Goal: Information Seeking & Learning: Learn about a topic

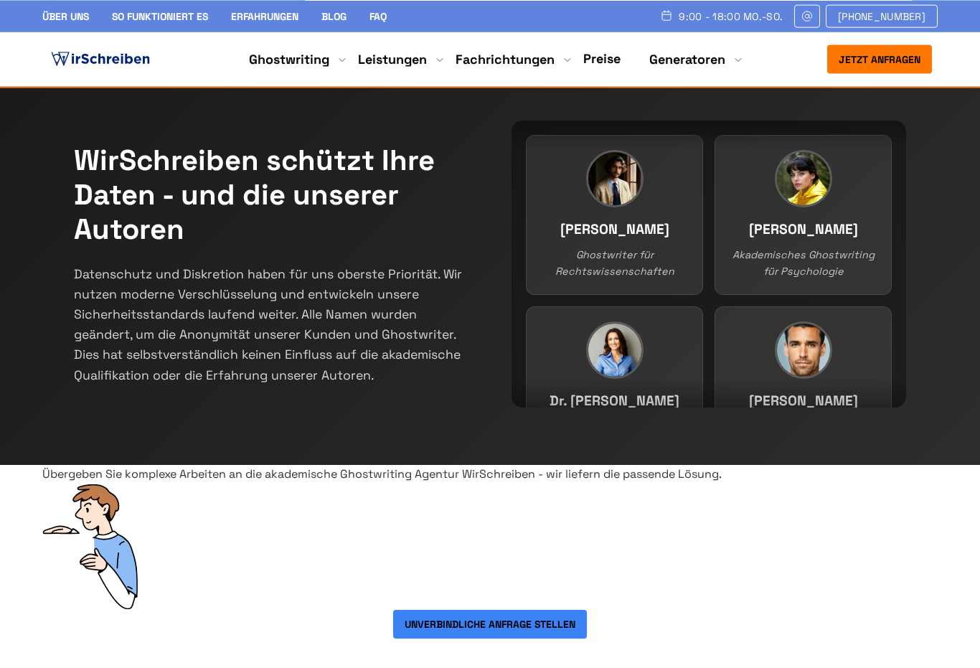
scroll to position [225, 0]
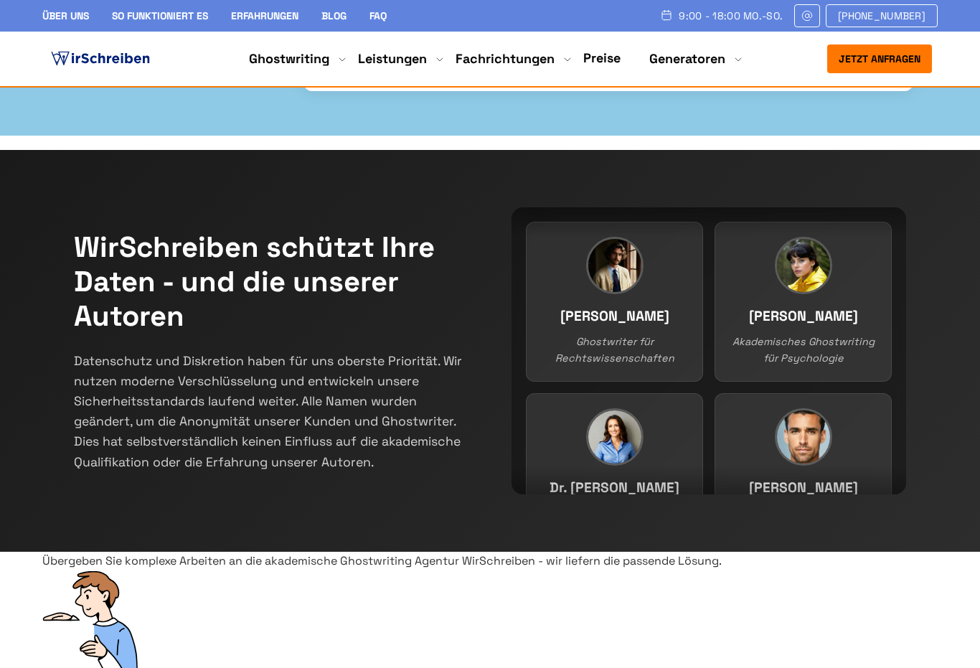
select select "**********"
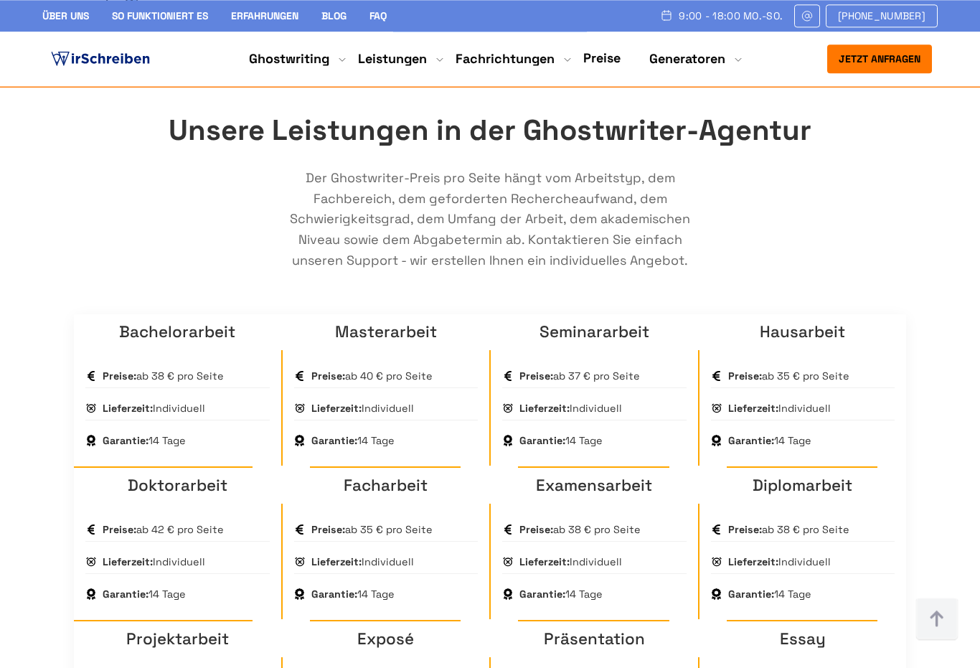
scroll to position [826, 0]
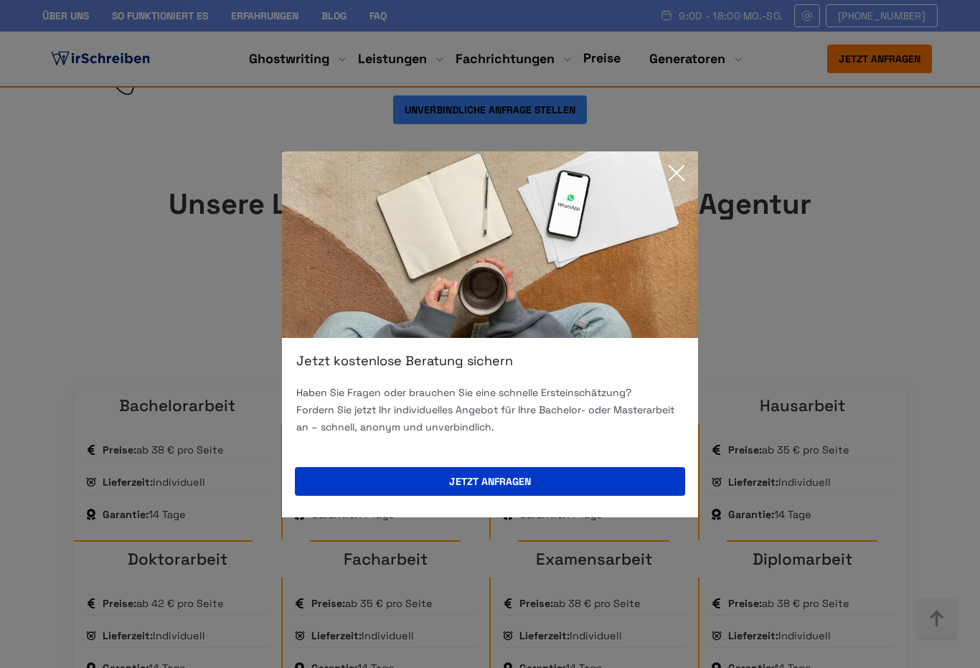
click at [87, 293] on div "Jetzt kostenlose Beratung sichern Haben Sie Fragen oder brauchen Sie eine schne…" at bounding box center [490, 334] width 980 height 668
click at [680, 176] on icon at bounding box center [676, 173] width 14 height 14
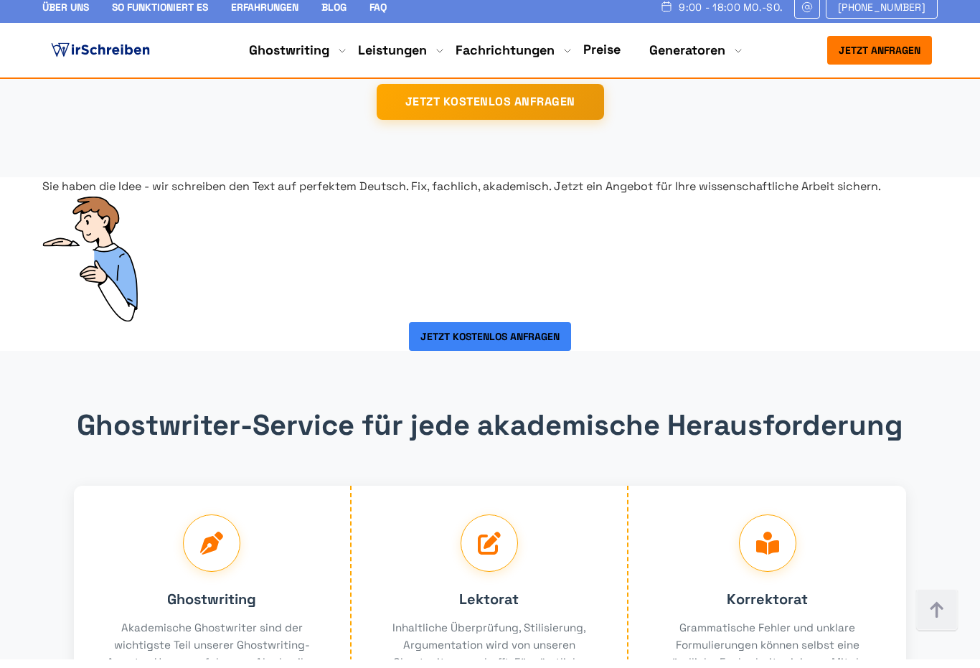
scroll to position [2395, 0]
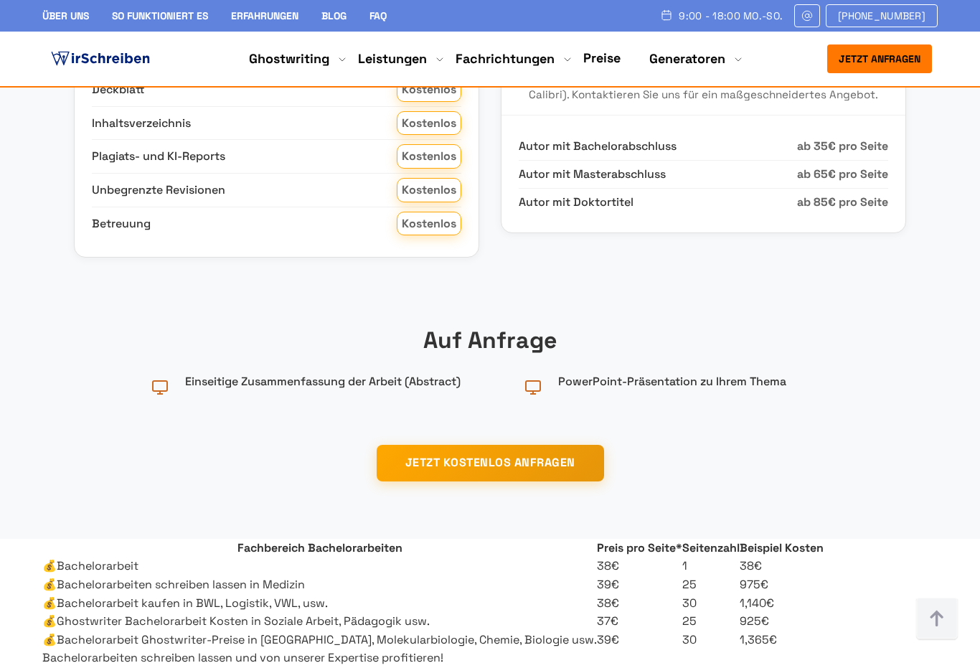
scroll to position [1981, 0]
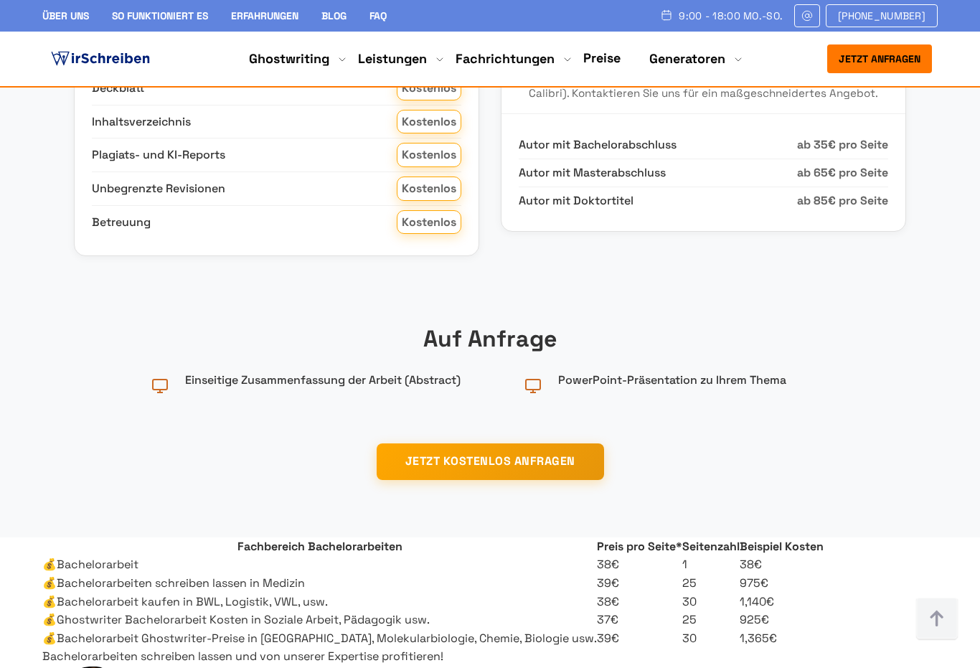
click at [855, 210] on span "ab 85€ pro Seite" at bounding box center [842, 201] width 91 height 19
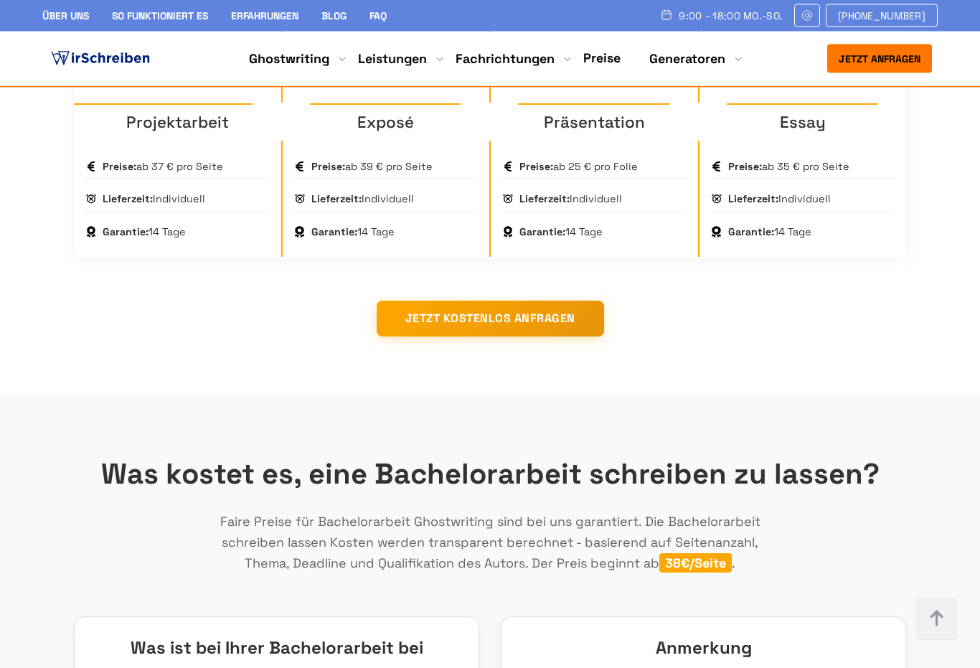
scroll to position [1328, 0]
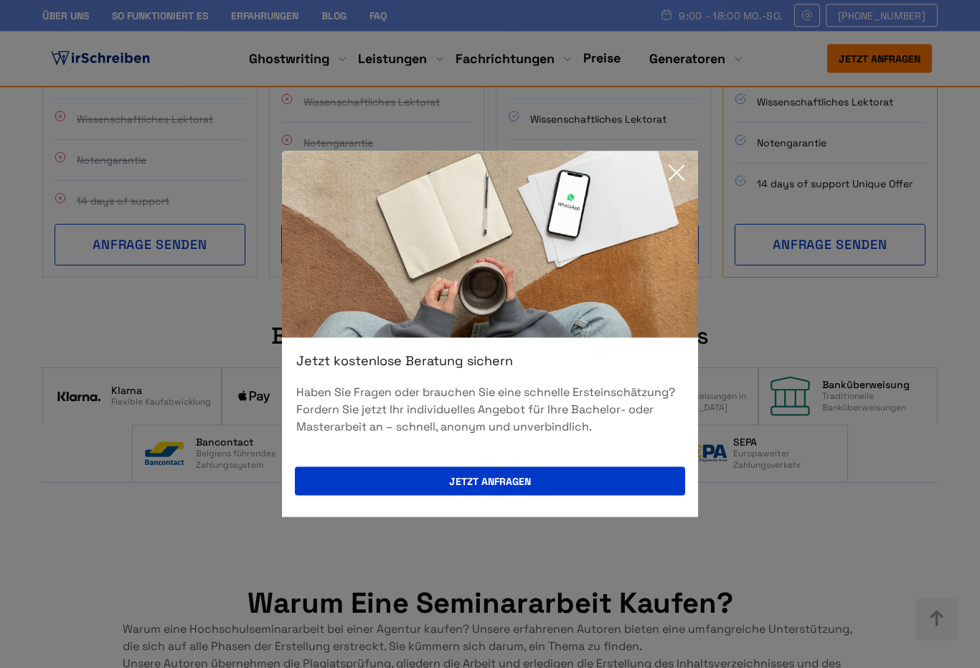
scroll to position [5405, 0]
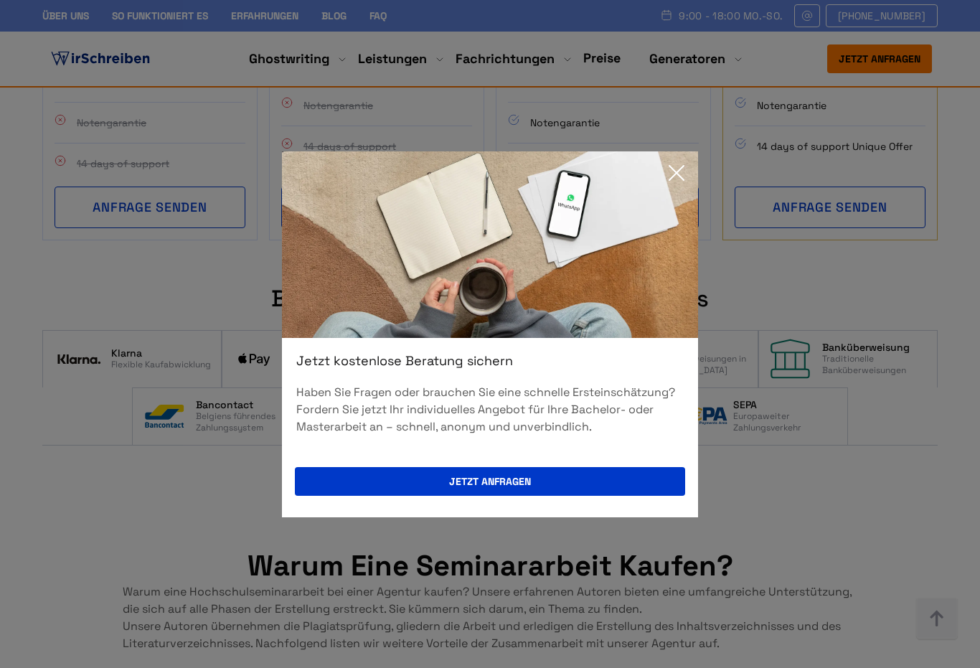
click at [681, 187] on icon at bounding box center [676, 173] width 29 height 29
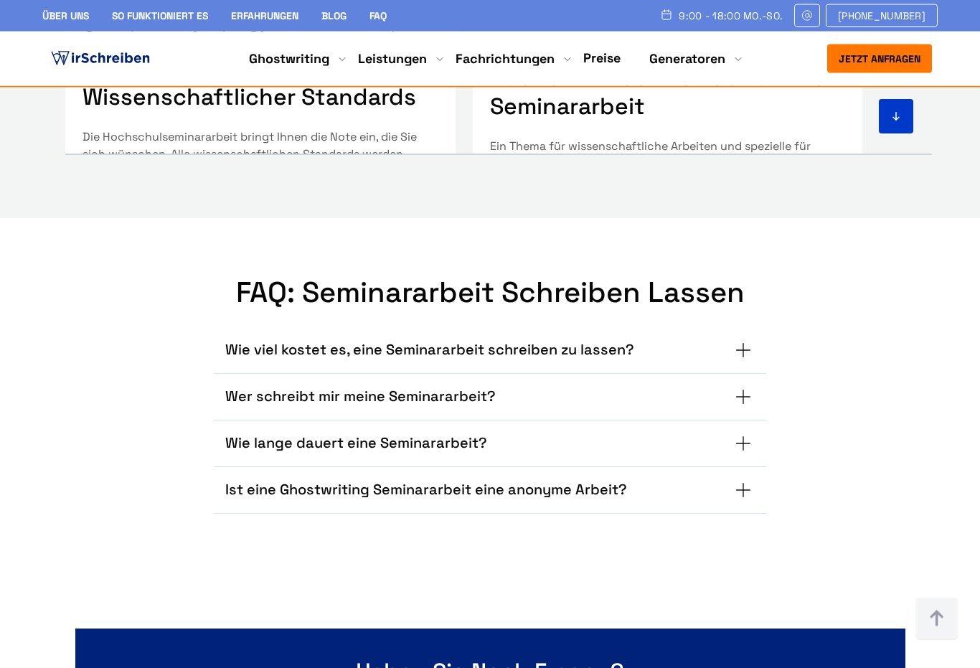
scroll to position [9044, 0]
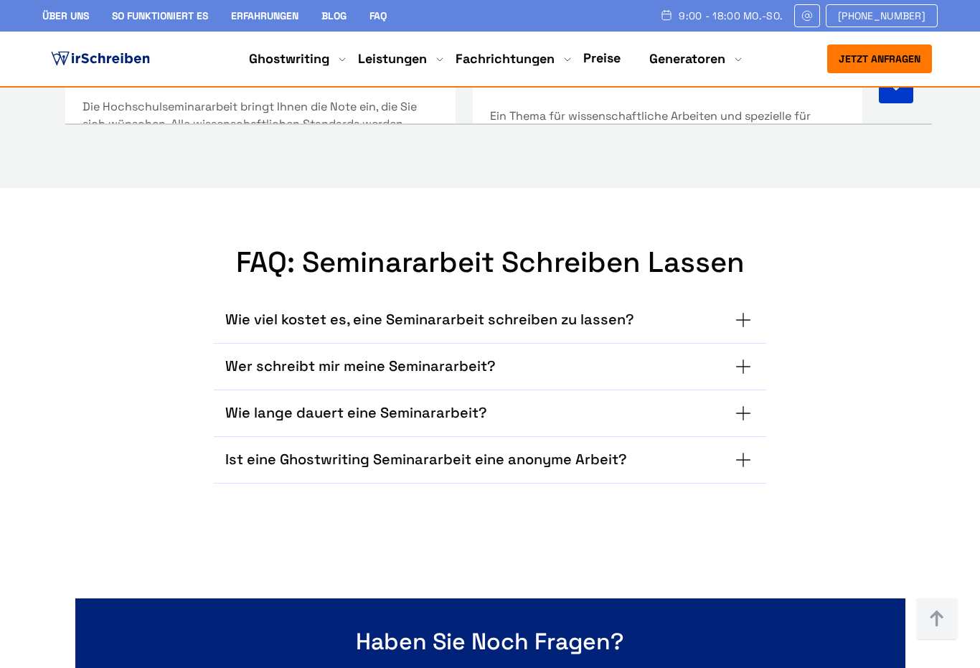
click at [749, 309] on summary "Wie viel kostet es, eine Seminararbeit schreiben zu lassen?" at bounding box center [490, 320] width 530 height 23
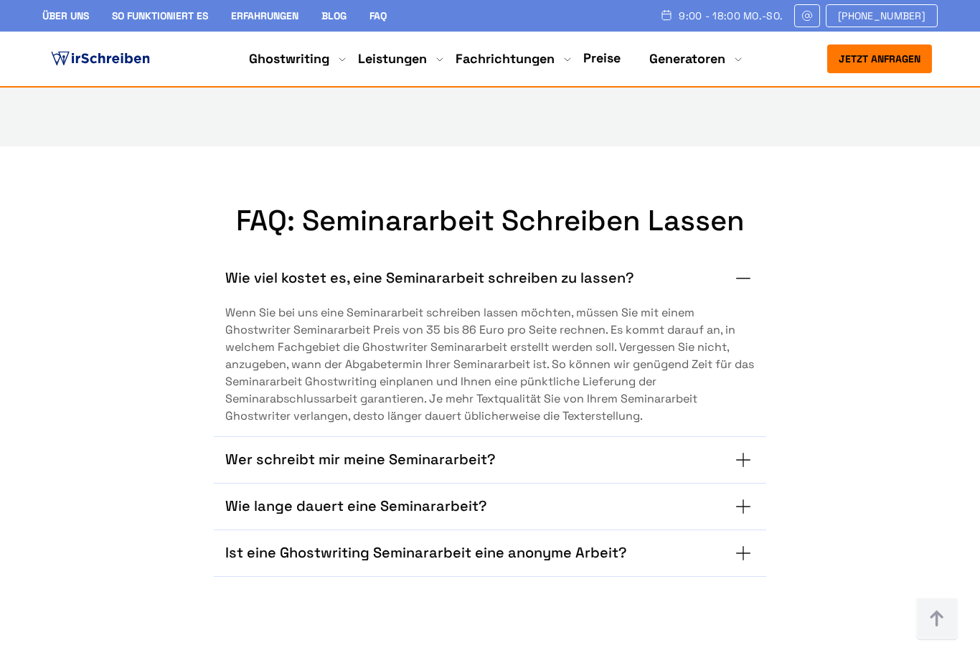
scroll to position [9164, 0]
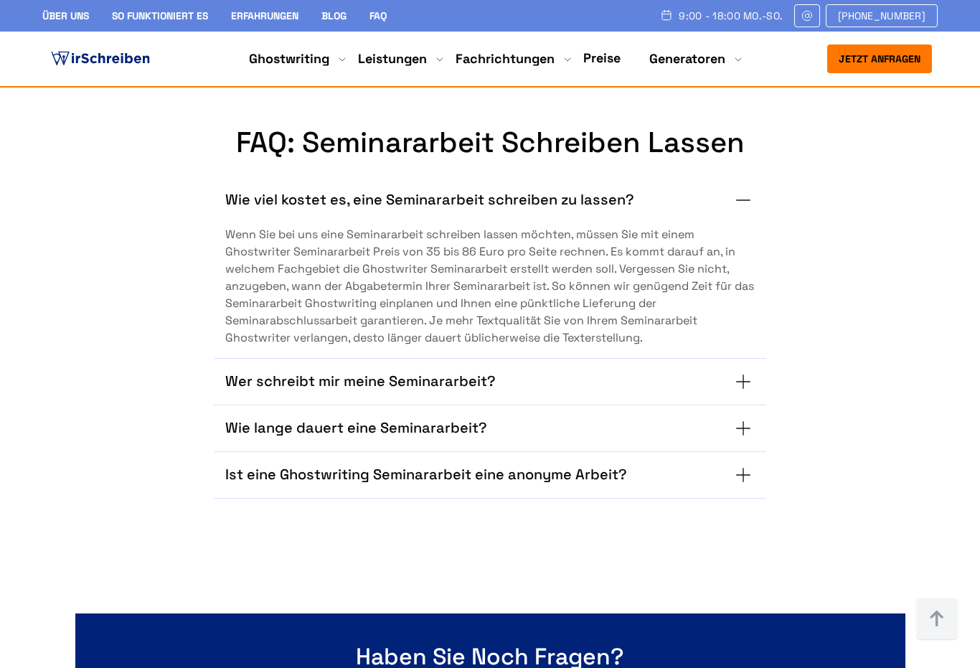
click at [744, 370] on summary "Wer schreibt mir meine Seminararbeit?" at bounding box center [490, 381] width 530 height 23
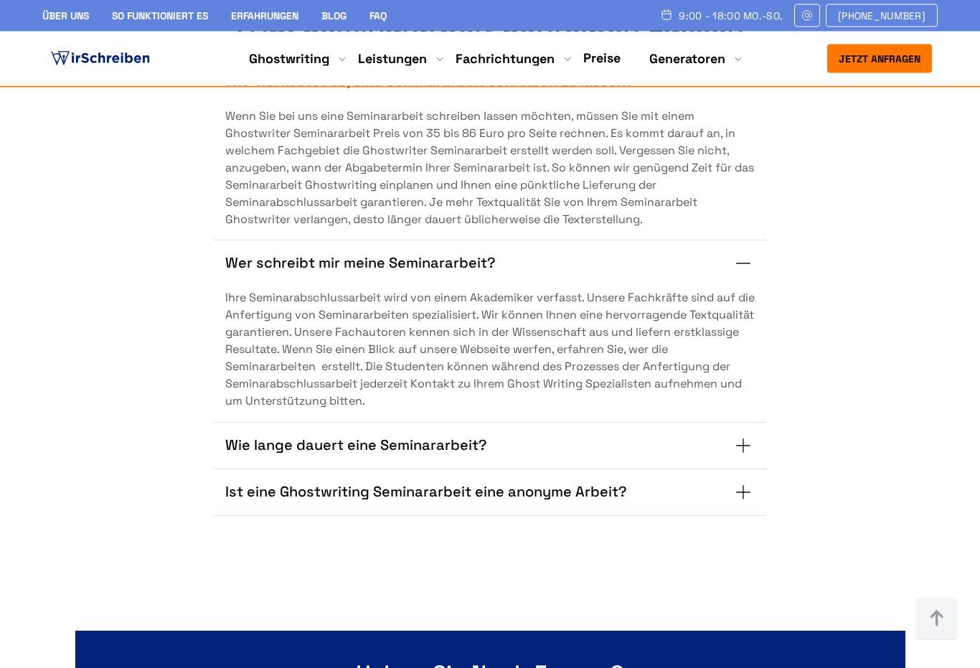
scroll to position [9282, 0]
click at [751, 434] on summary "Wie lange dauert eine Seminararbeit?" at bounding box center [490, 445] width 530 height 23
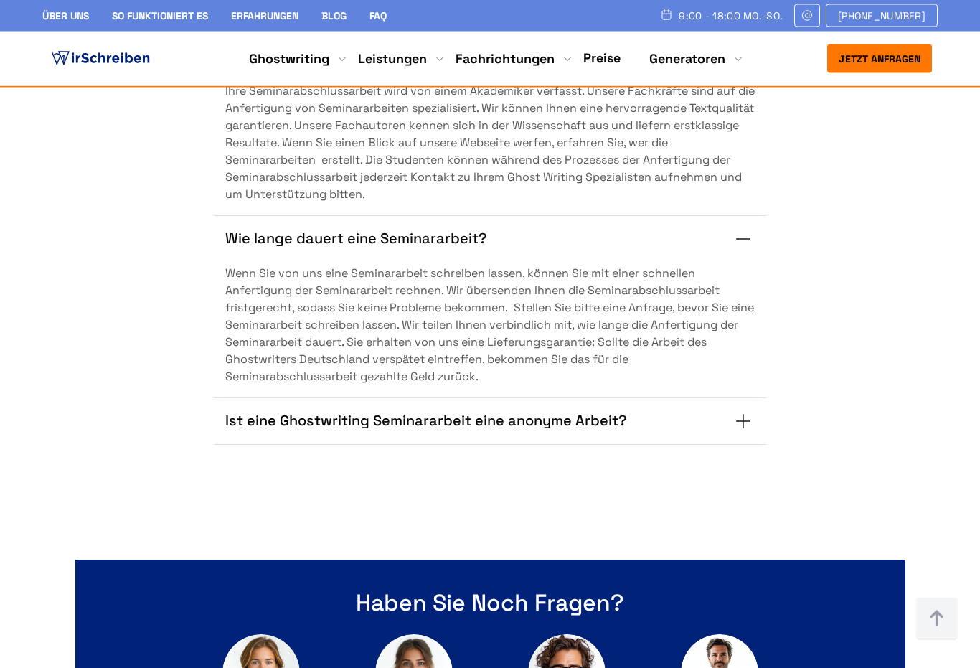
scroll to position [9496, 0]
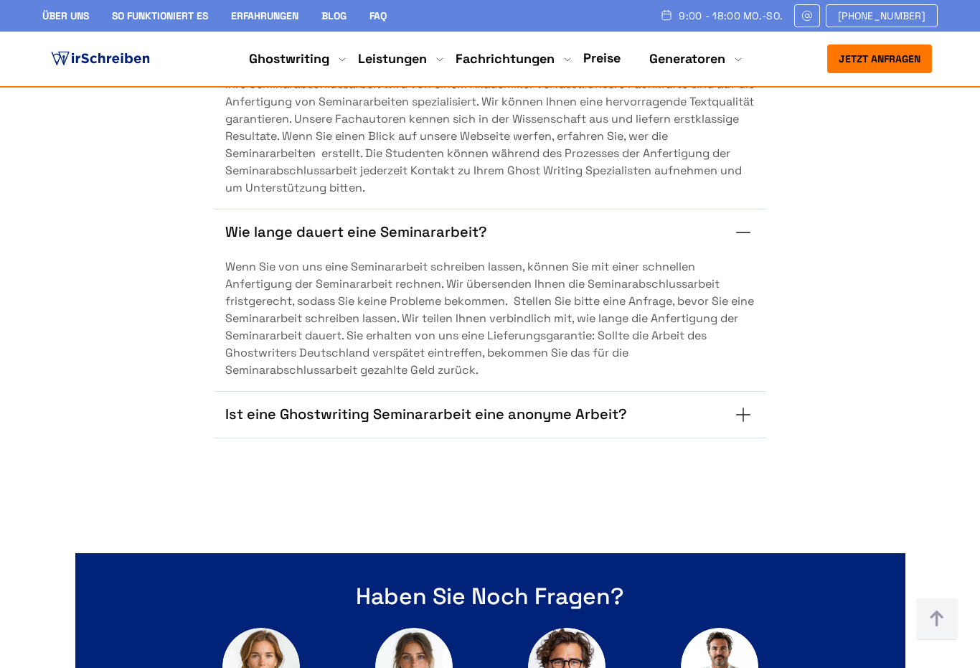
click at [751, 403] on summary "Ist eine Ghostwriting Seminararbeit eine anonyme Arbeit?" at bounding box center [490, 414] width 530 height 23
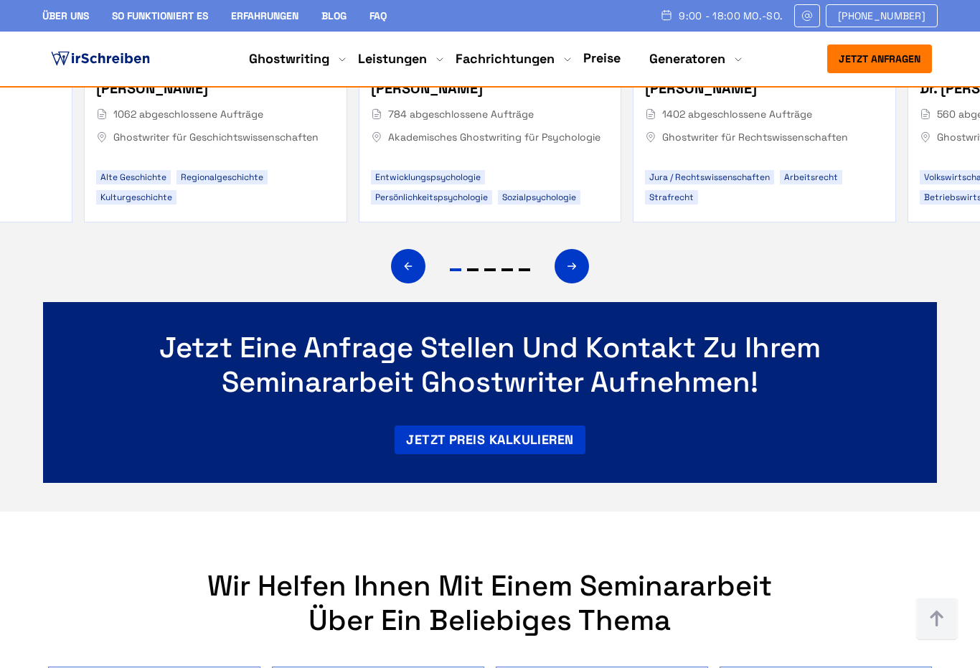
scroll to position [7618, 0]
